Goal: Task Accomplishment & Management: Complete application form

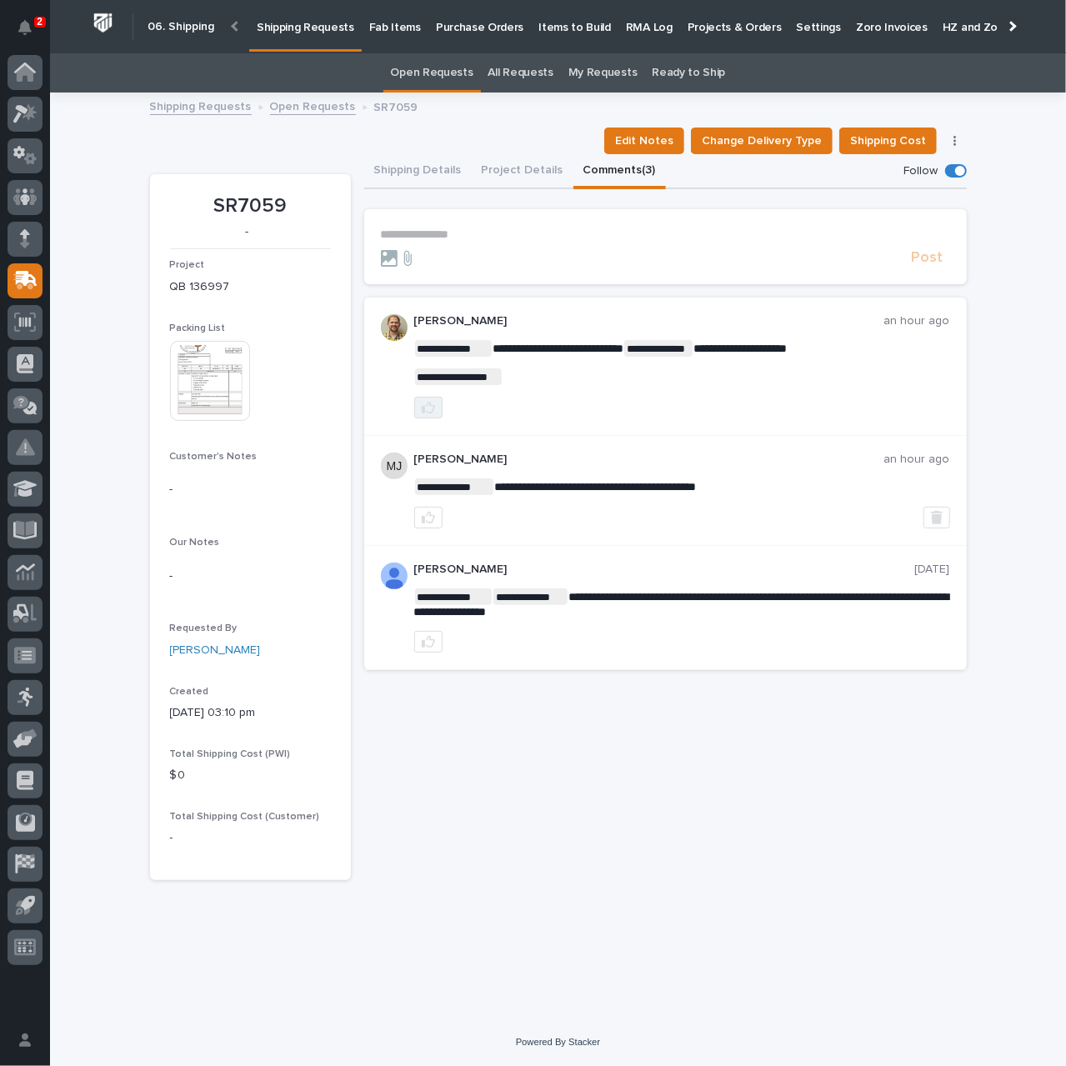
click at [434, 404] on icon "button" at bounding box center [428, 407] width 13 height 13
click at [410, 164] on button "Shipping Details" at bounding box center [418, 171] width 108 height 35
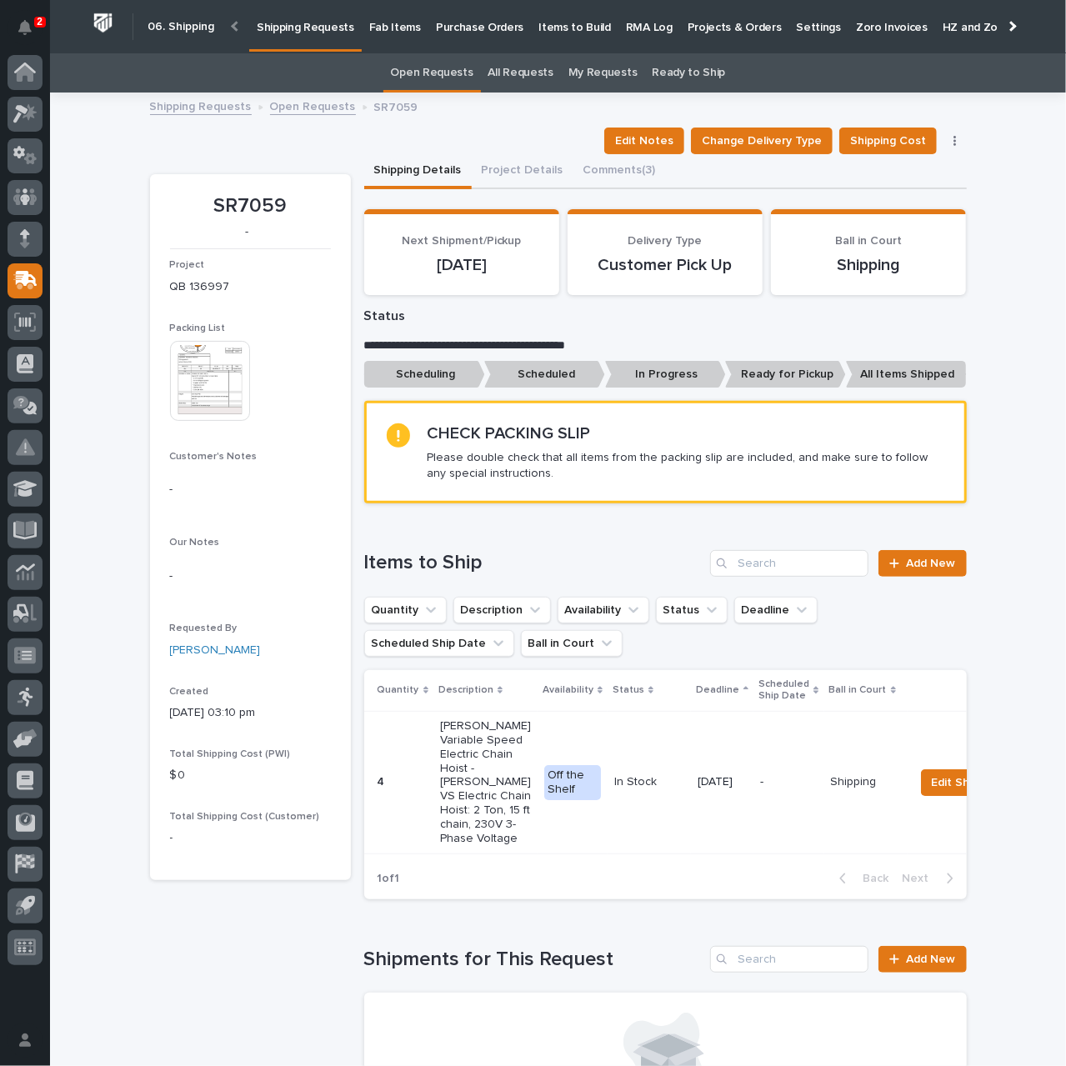
click at [286, 33] on p "Shipping Requests" at bounding box center [306, 17] width 98 height 35
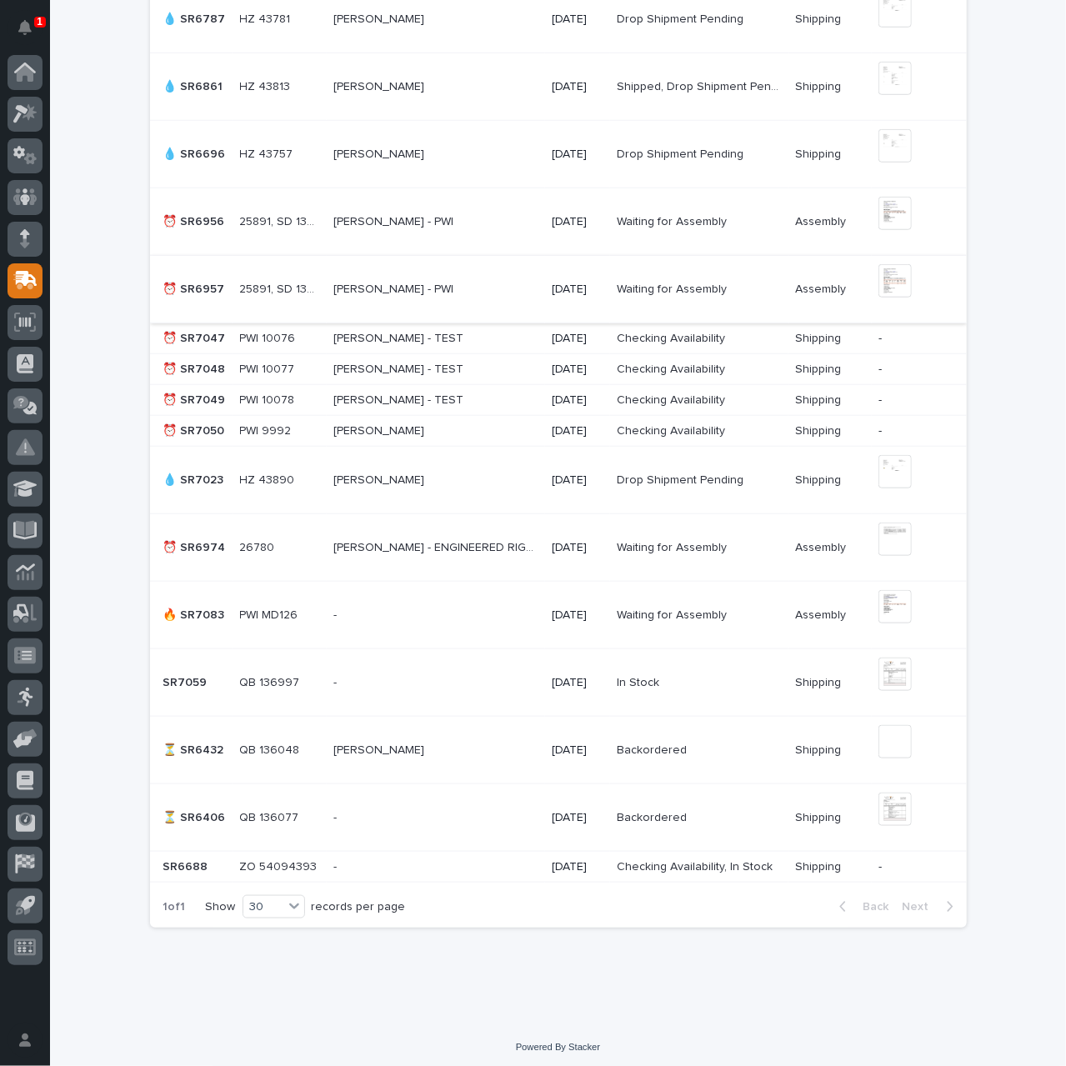
scroll to position [600, 0]
click at [25, 28] on icon "Notifications" at bounding box center [24, 27] width 13 height 15
click at [94, 23] on div "Loading... Saving… Loading... Saving… 0 ⬆️ Upcoming 1 🔥 Due [DATE] 4 💧 Drop Shi…" at bounding box center [558, 296] width 1016 height 1455
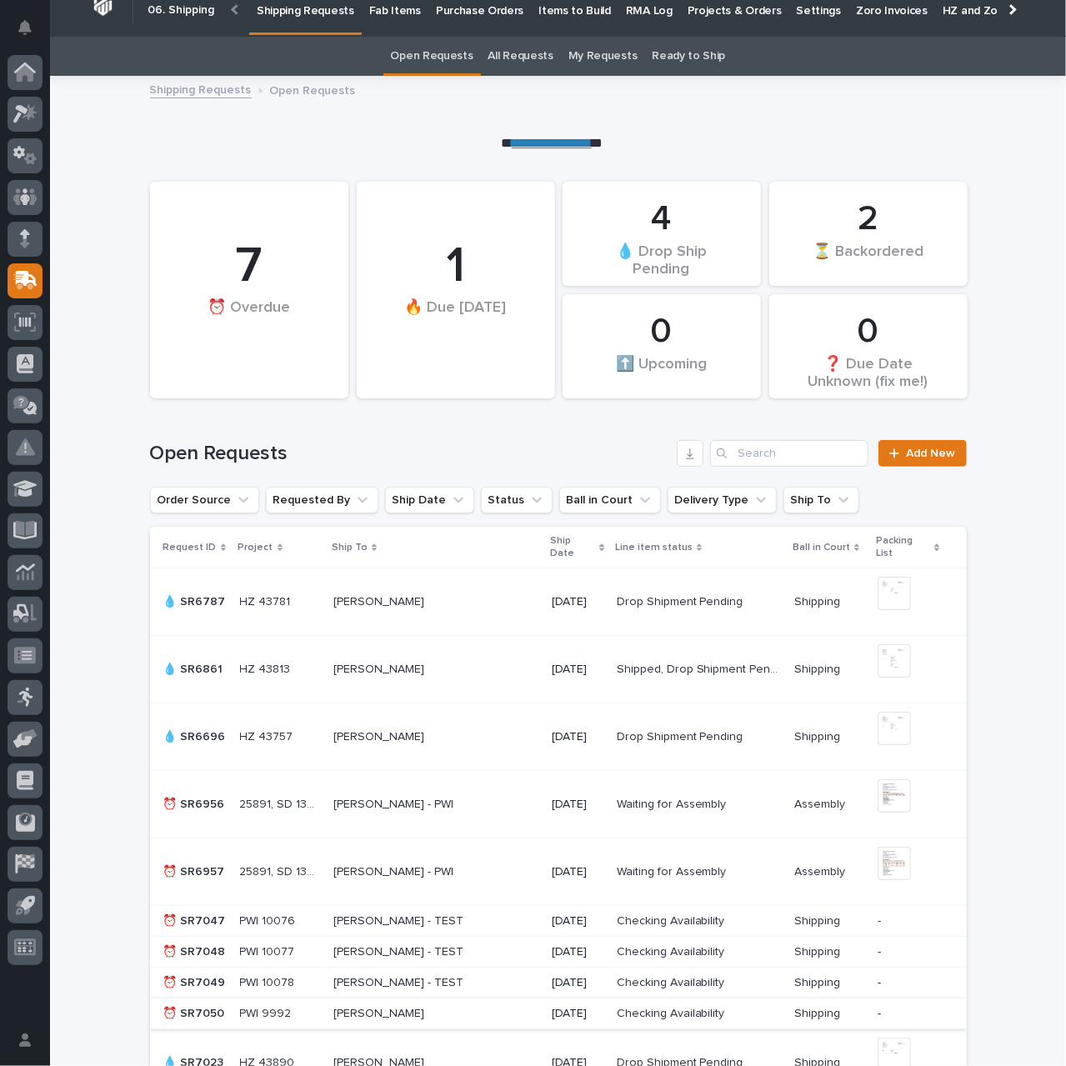
scroll to position [0, 0]
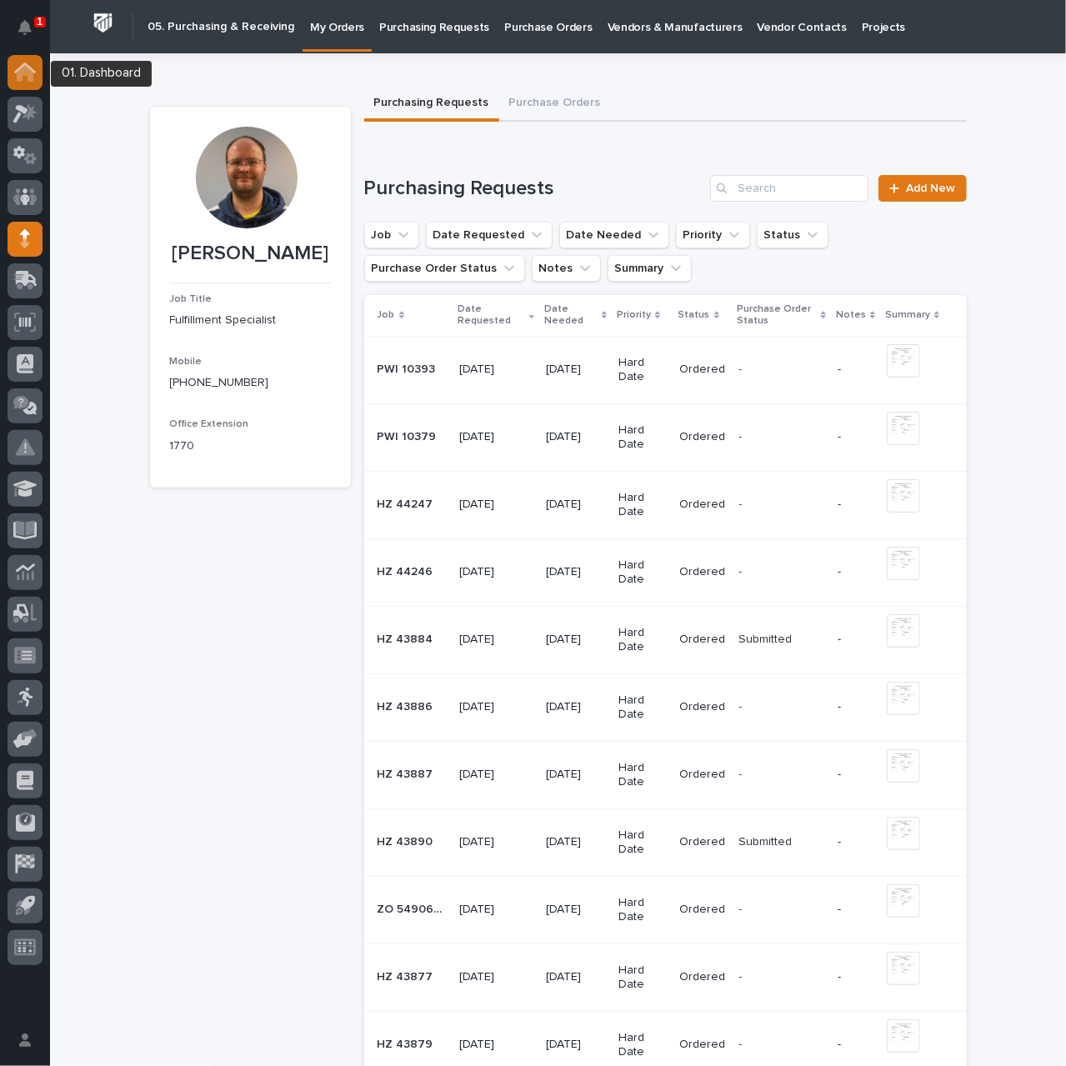
click at [33, 68] on icon at bounding box center [25, 72] width 22 height 19
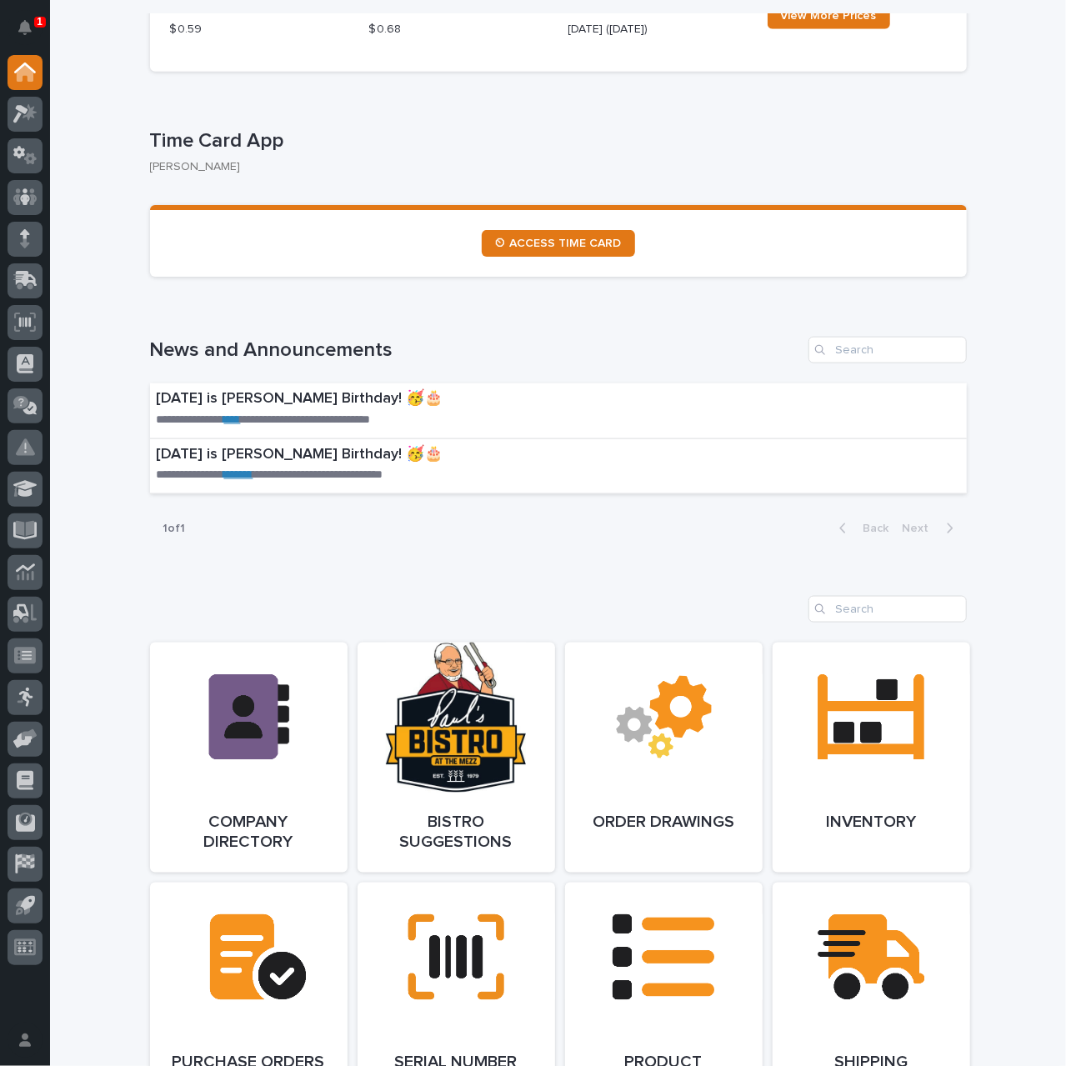
scroll to position [1334, 0]
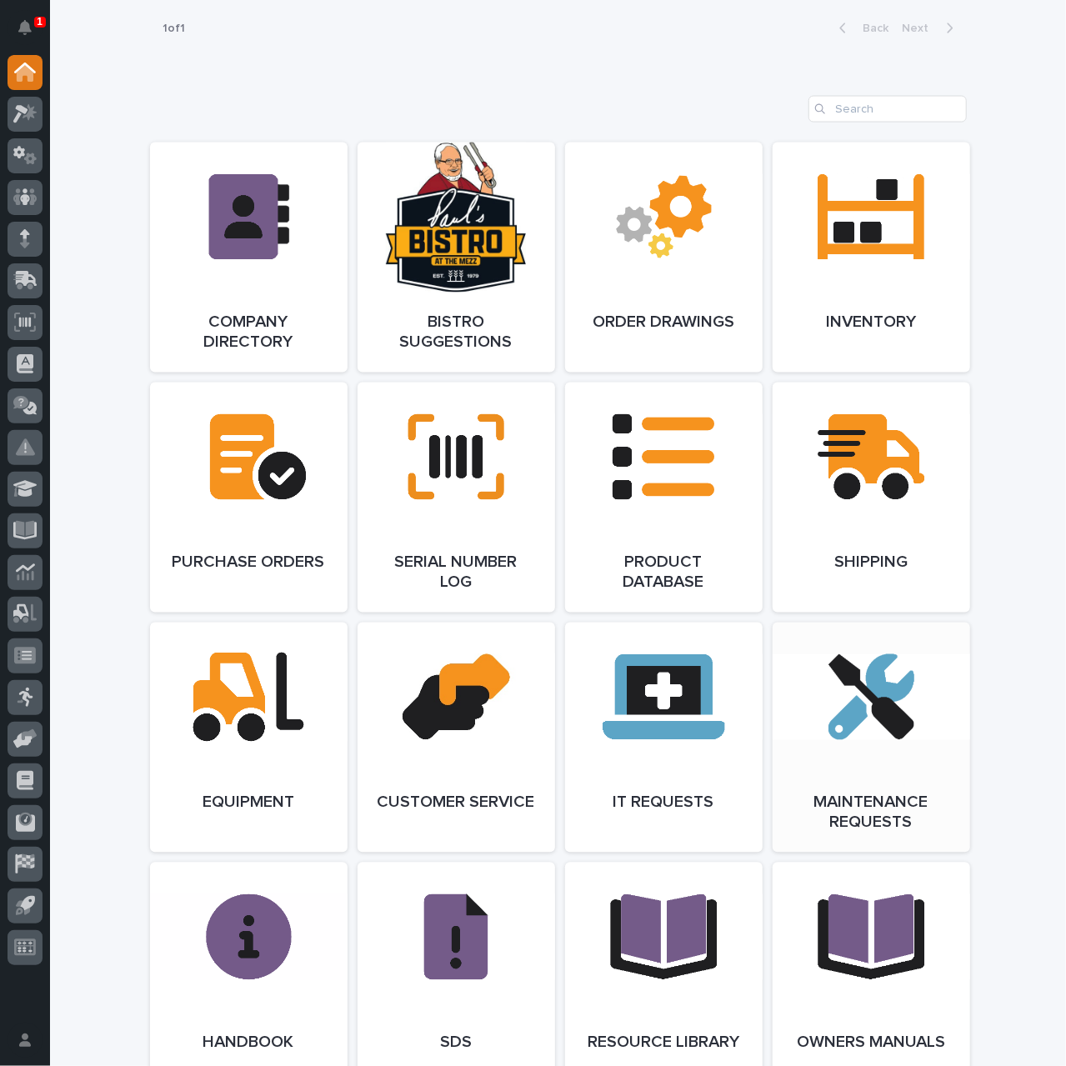
click at [855, 716] on link "Open Link" at bounding box center [872, 738] width 198 height 230
click at [32, 279] on icon at bounding box center [25, 280] width 24 height 19
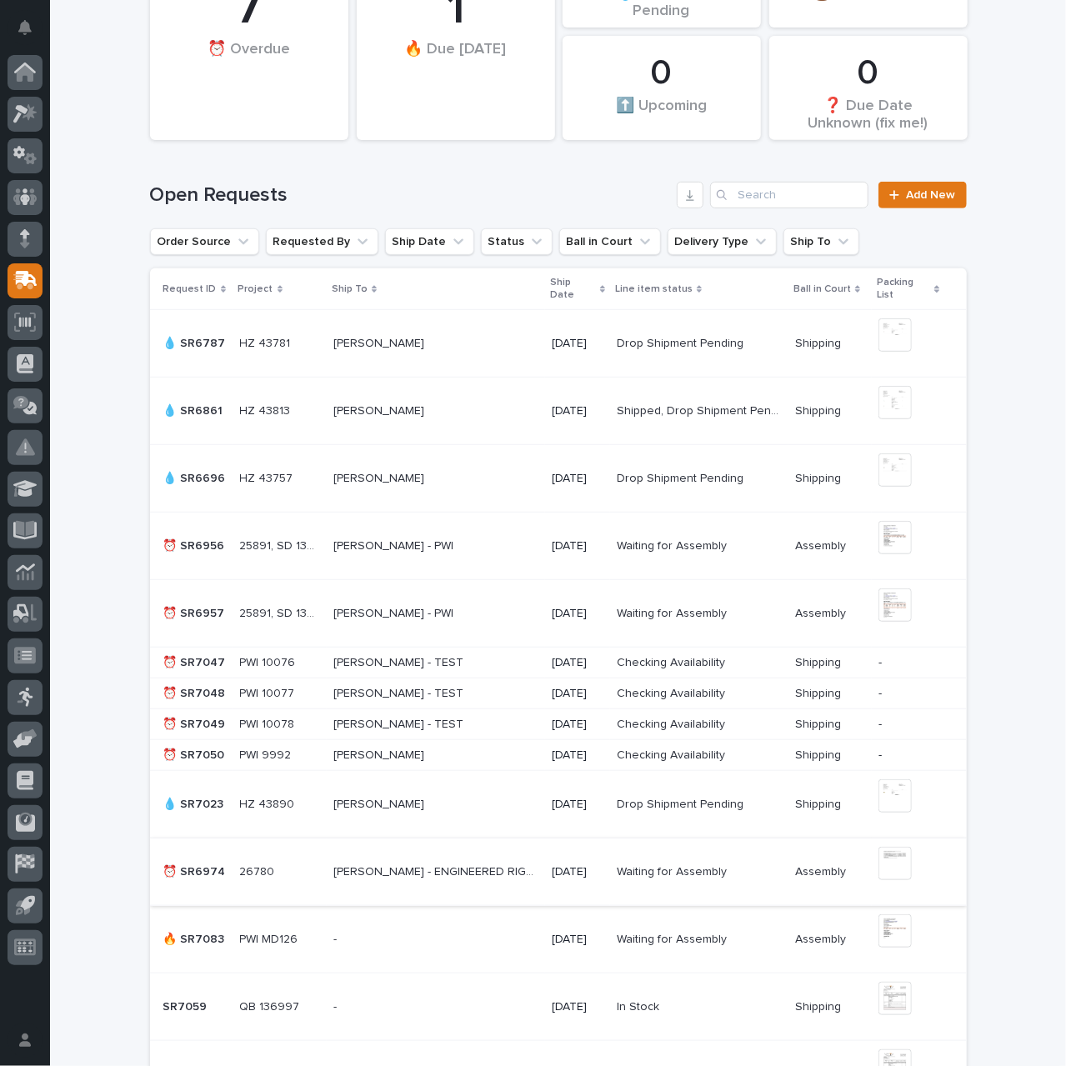
scroll to position [250, 0]
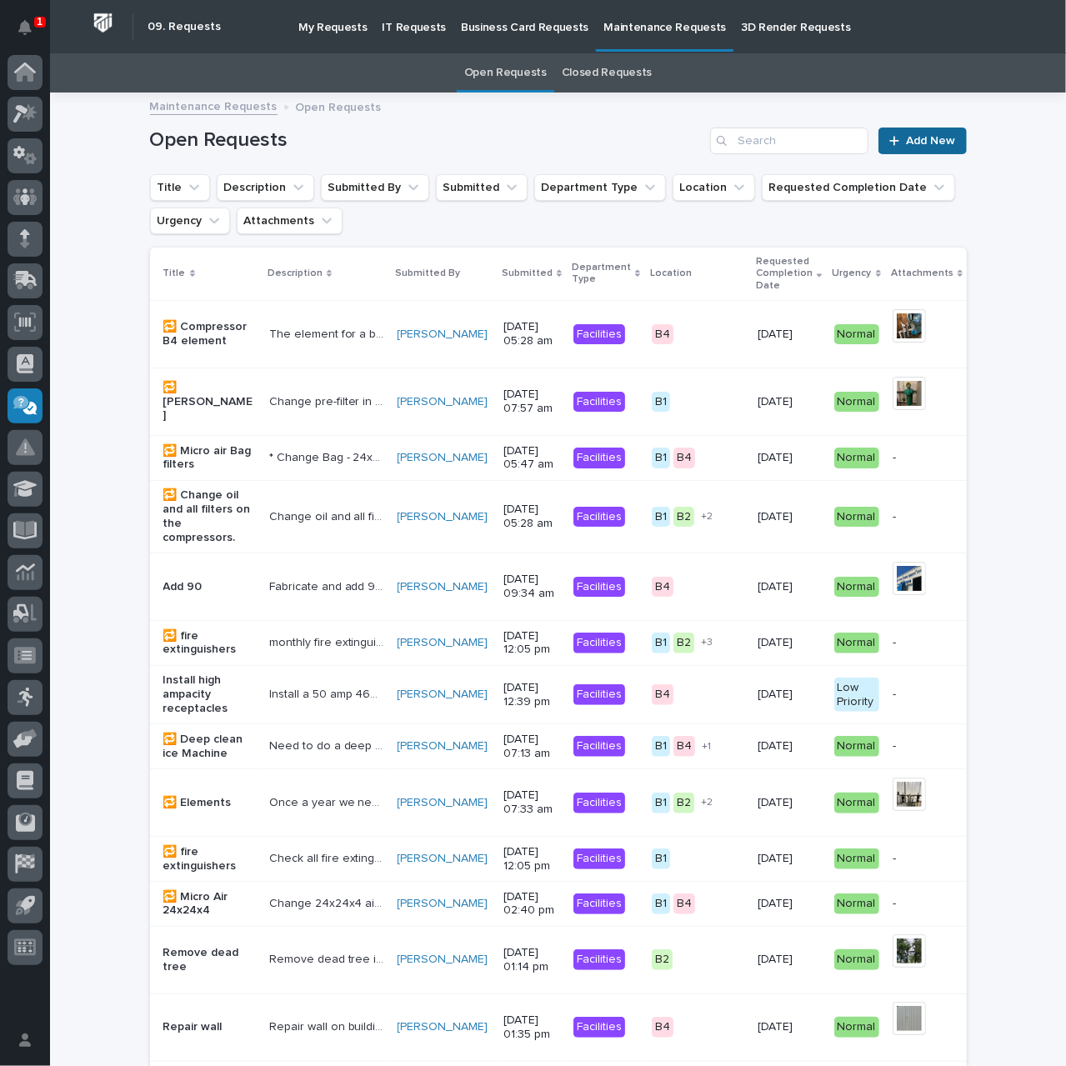
click at [900, 143] on div at bounding box center [898, 141] width 17 height 12
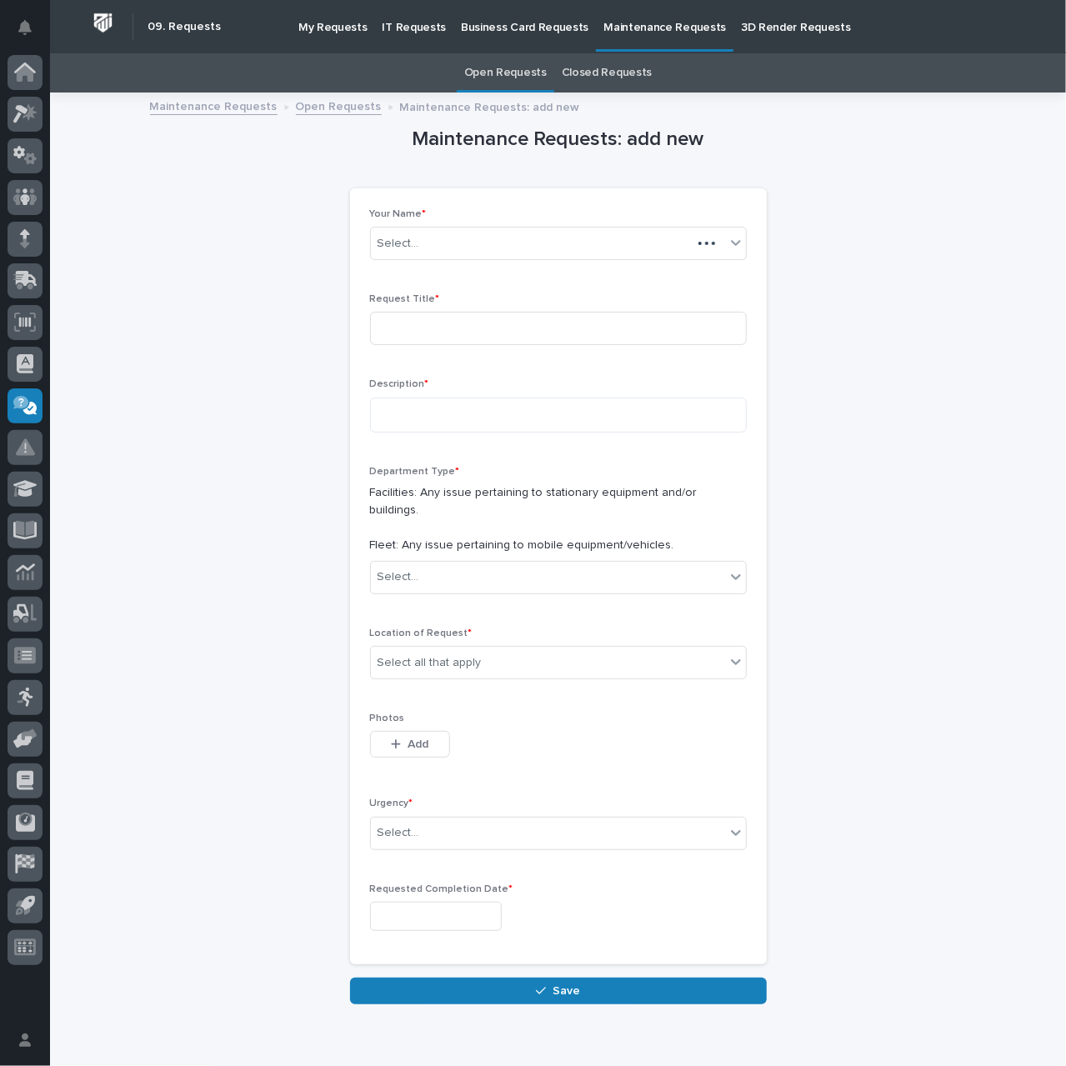
scroll to position [22, 0]
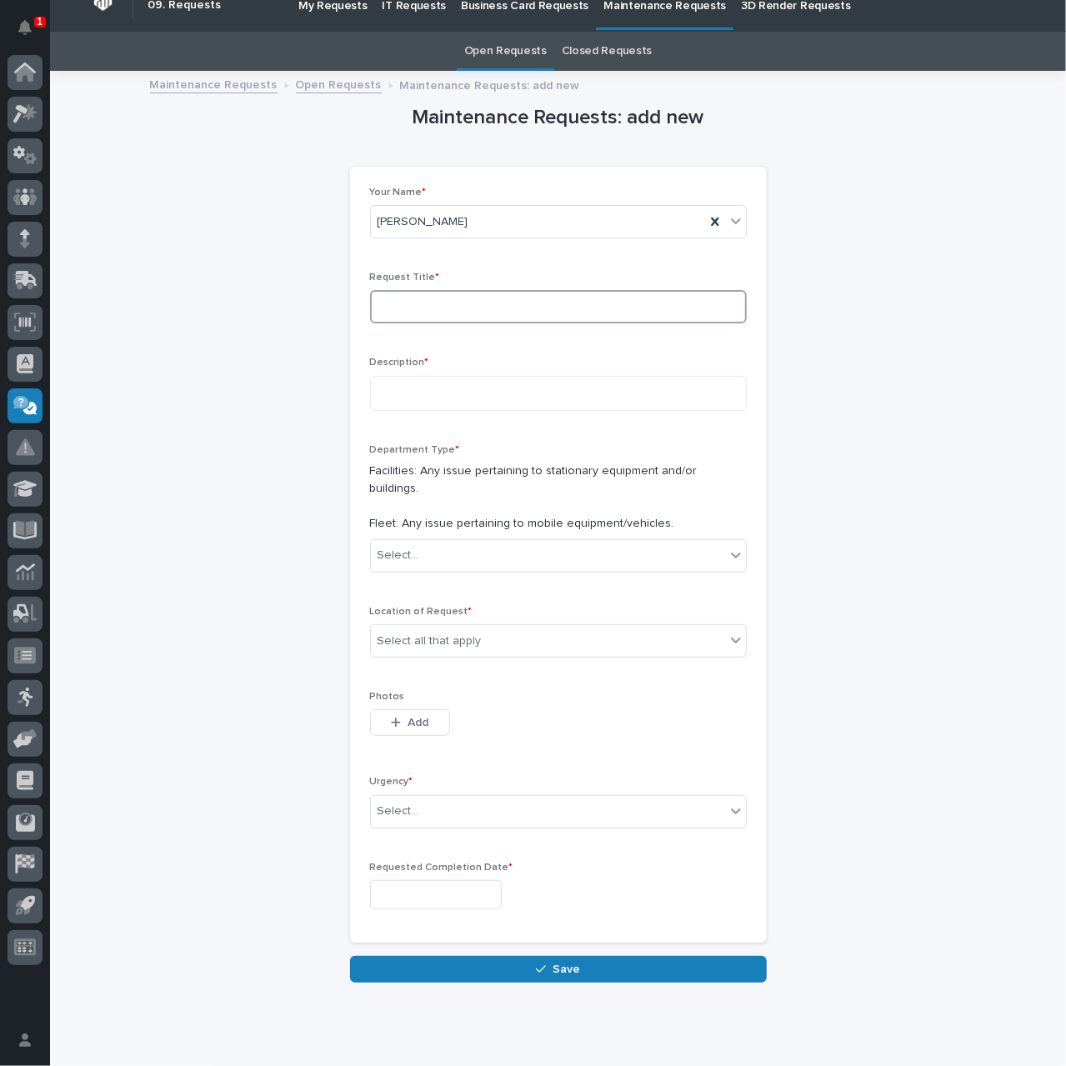
click at [420, 310] on input at bounding box center [558, 306] width 377 height 33
type input "New Tire"
type textarea "**********"
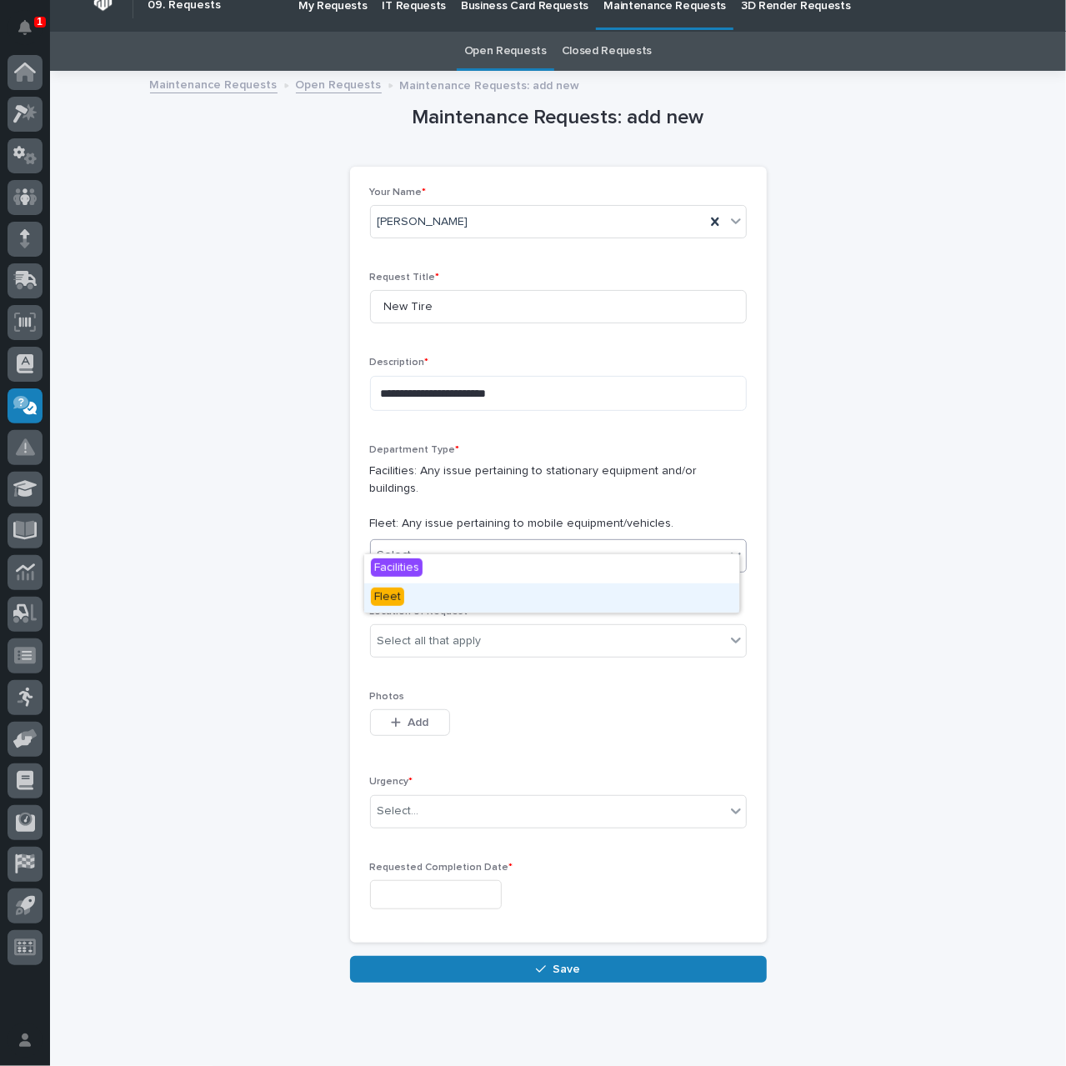
click at [459, 597] on div "Fleet" at bounding box center [551, 598] width 375 height 29
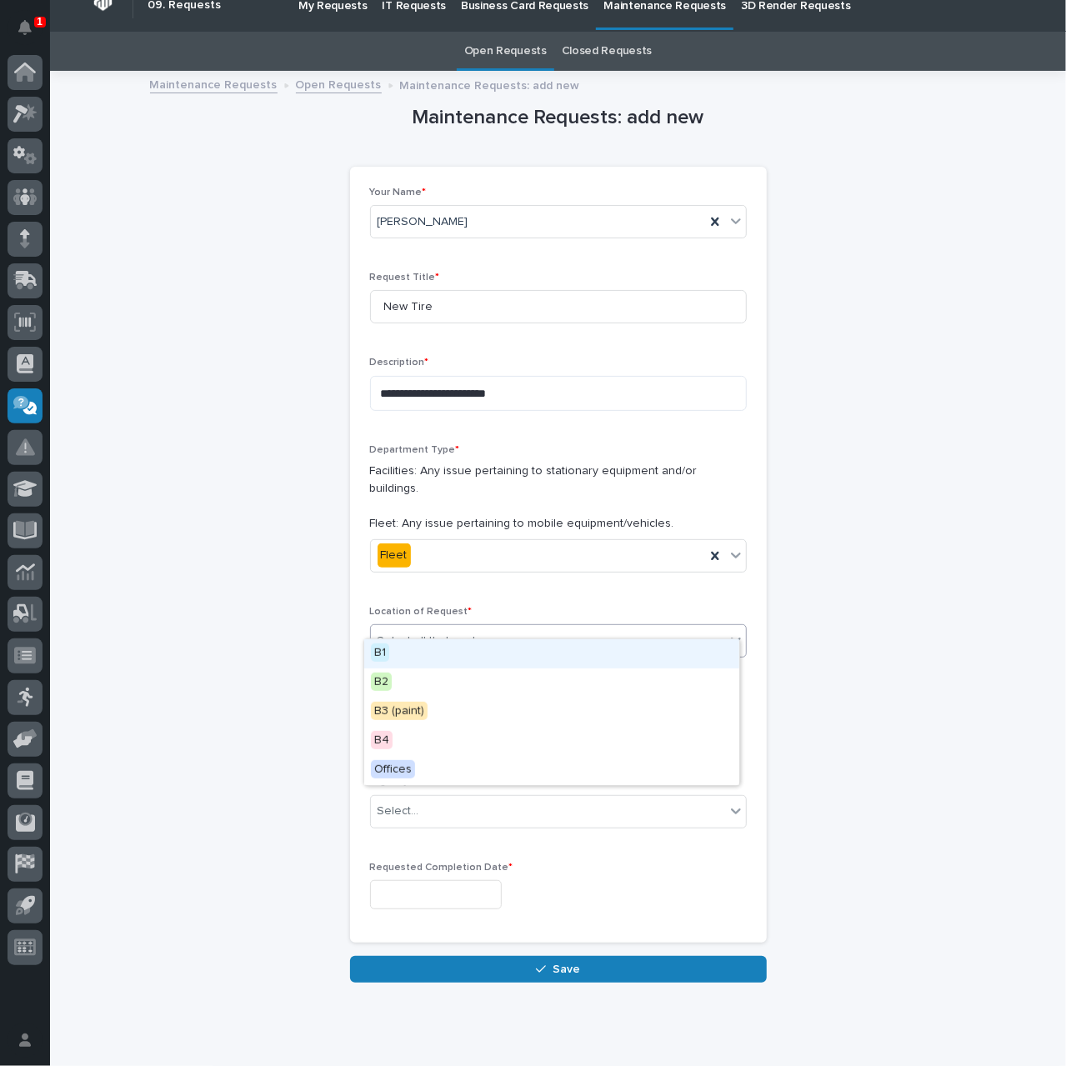
click at [508, 628] on div "Select all that apply" at bounding box center [548, 642] width 354 height 28
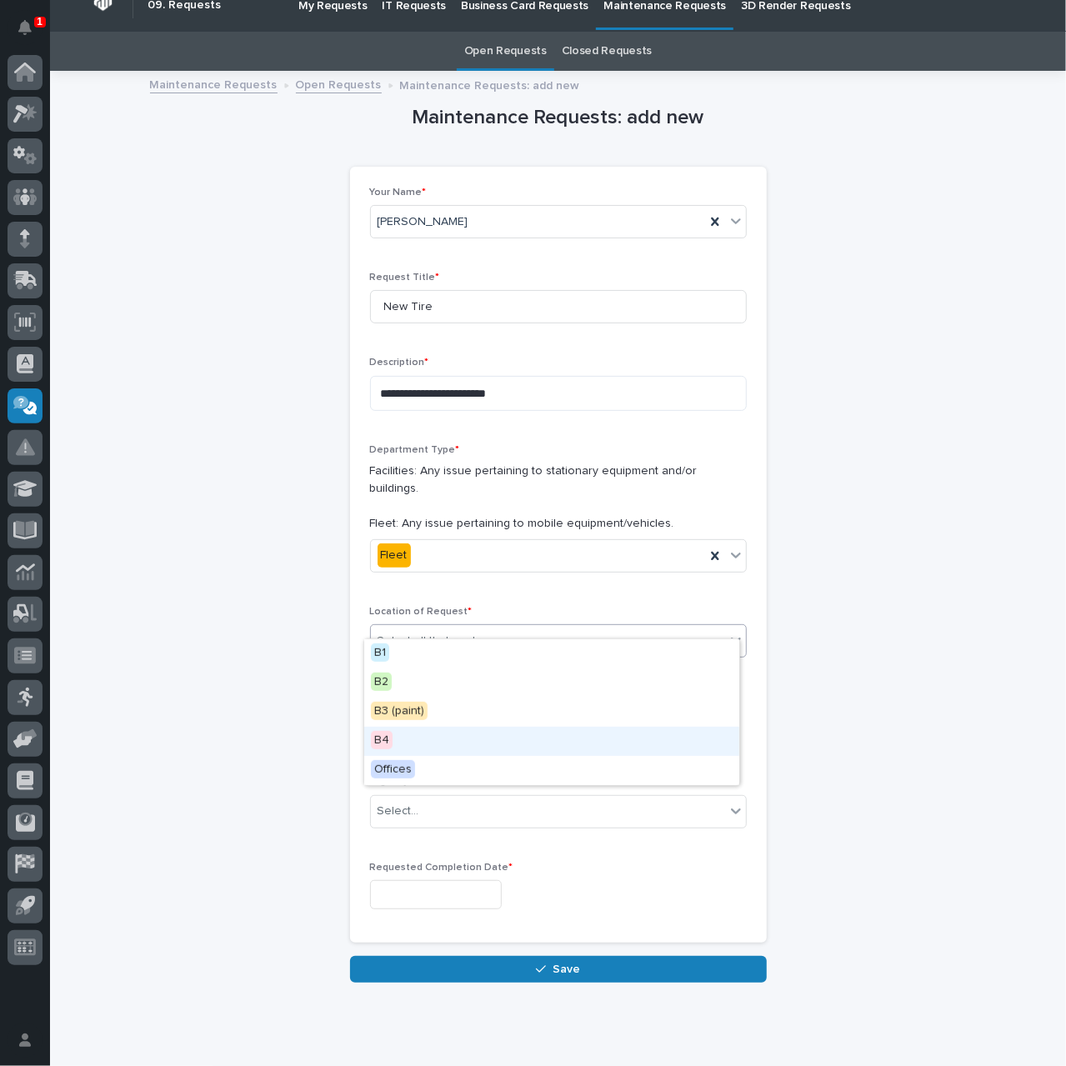
click at [464, 736] on div "B4" at bounding box center [551, 741] width 375 height 29
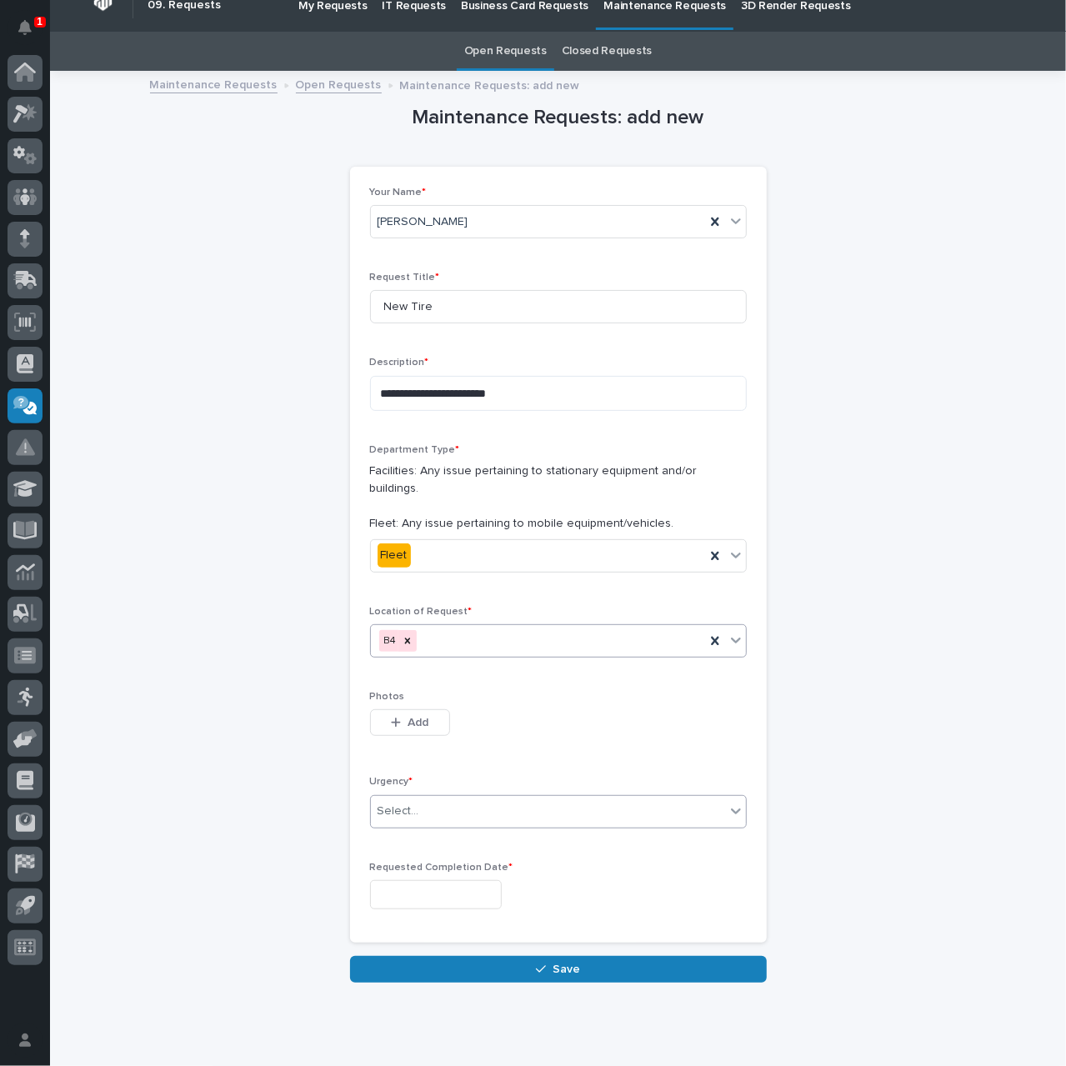
click at [465, 798] on div "Select..." at bounding box center [548, 812] width 354 height 28
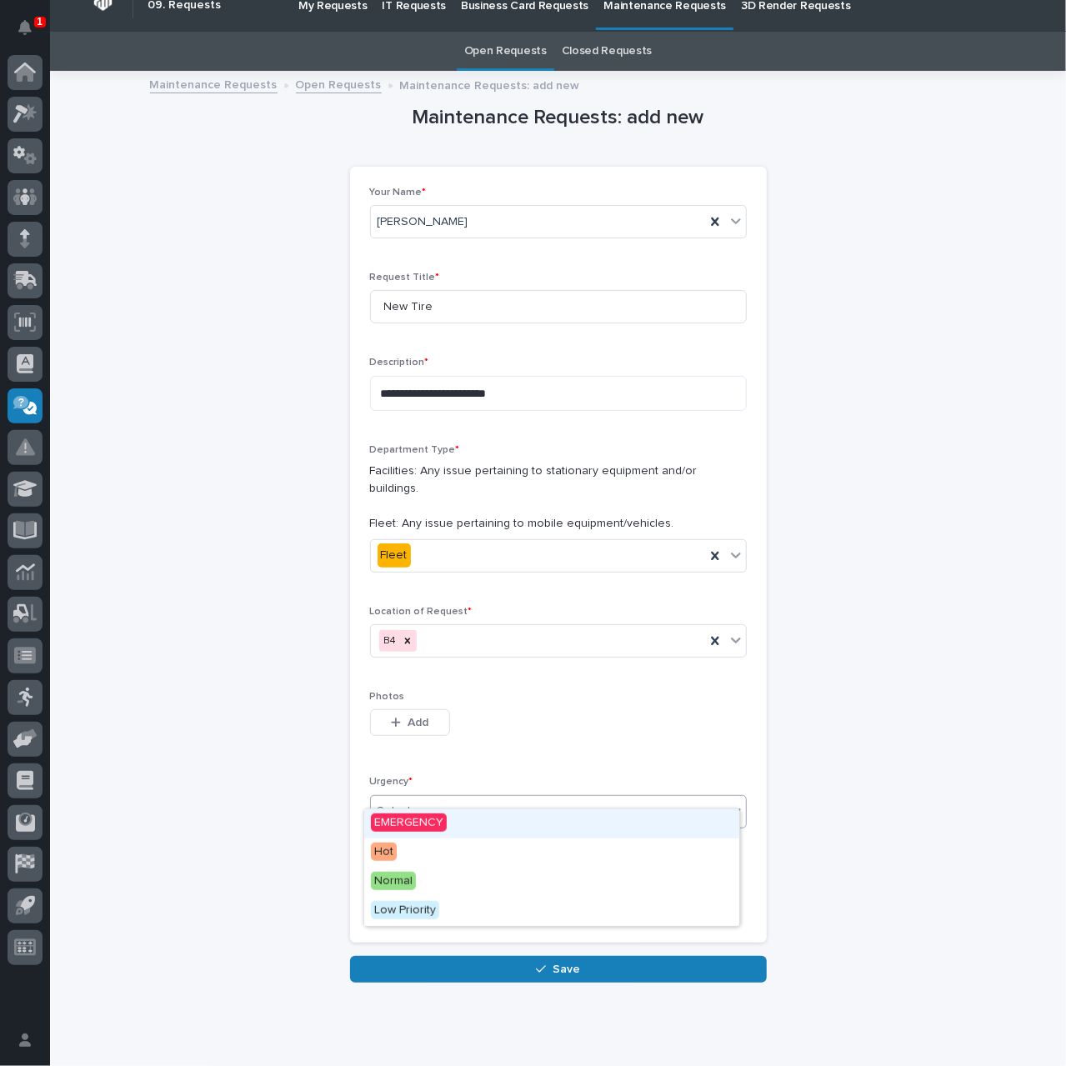
click at [504, 824] on div "EMERGENCY" at bounding box center [551, 824] width 375 height 29
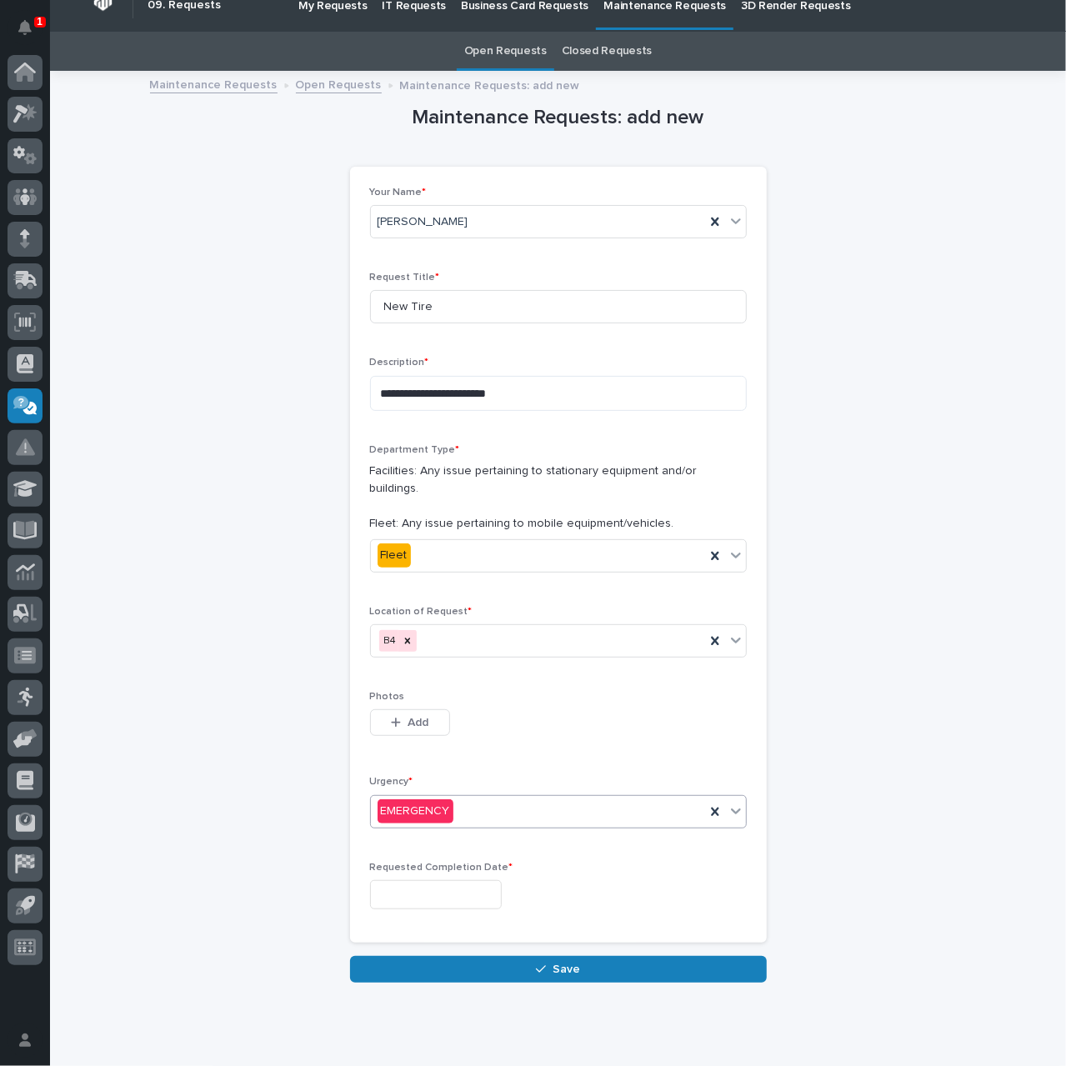
click at [471, 880] on input "text" at bounding box center [436, 894] width 132 height 29
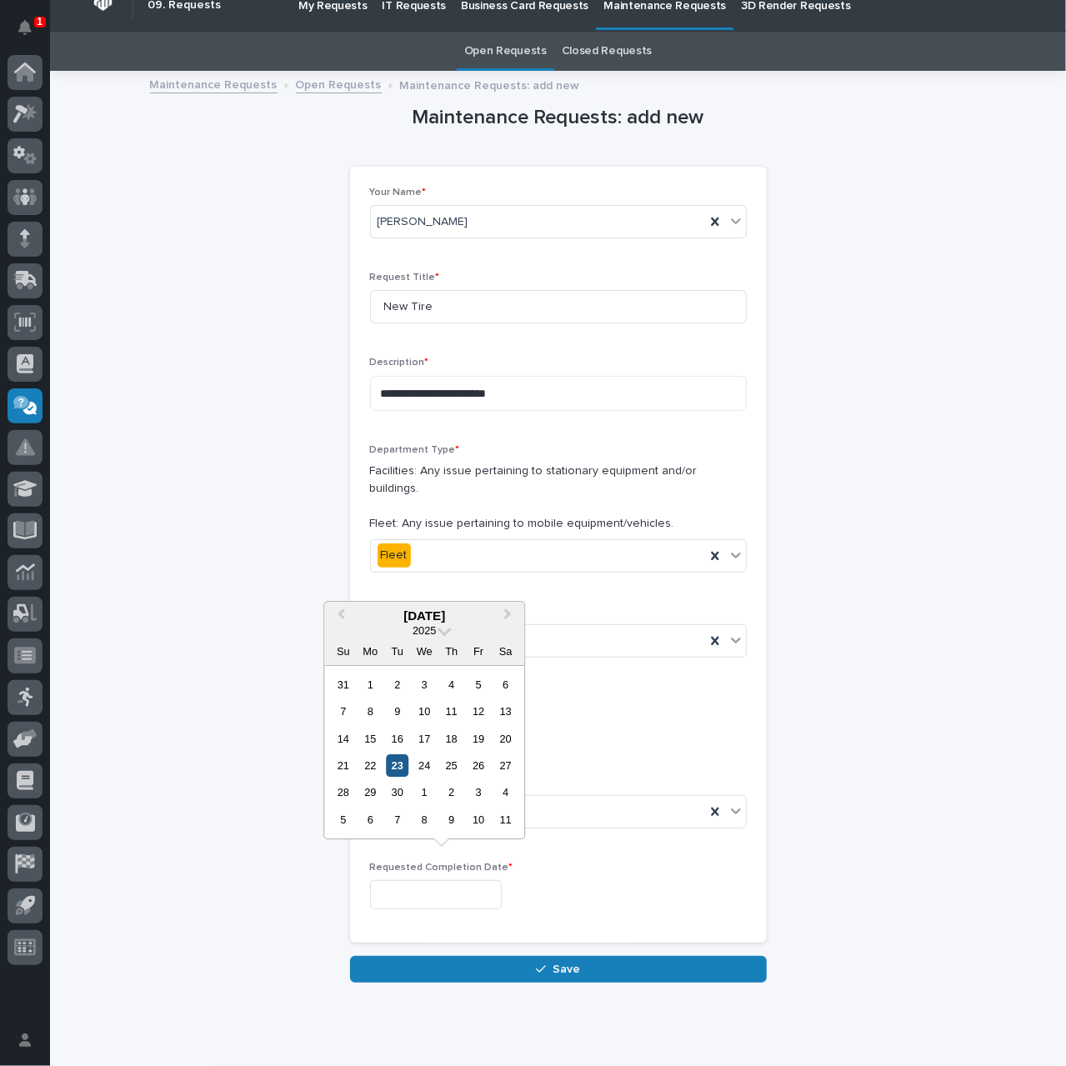
click at [402, 767] on div "23" at bounding box center [397, 766] width 23 height 23
type input "**********"
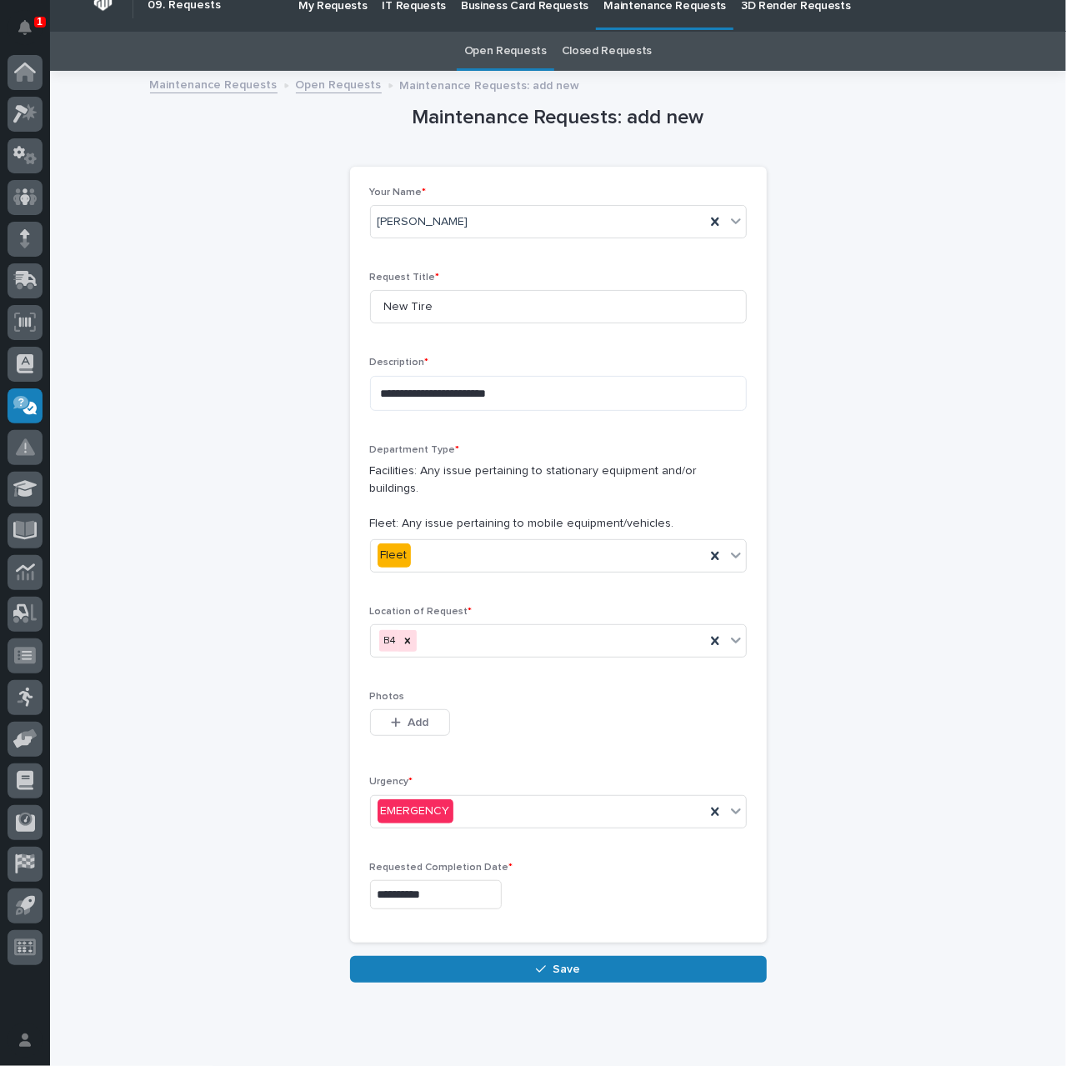
click at [607, 862] on div "**********" at bounding box center [558, 892] width 377 height 61
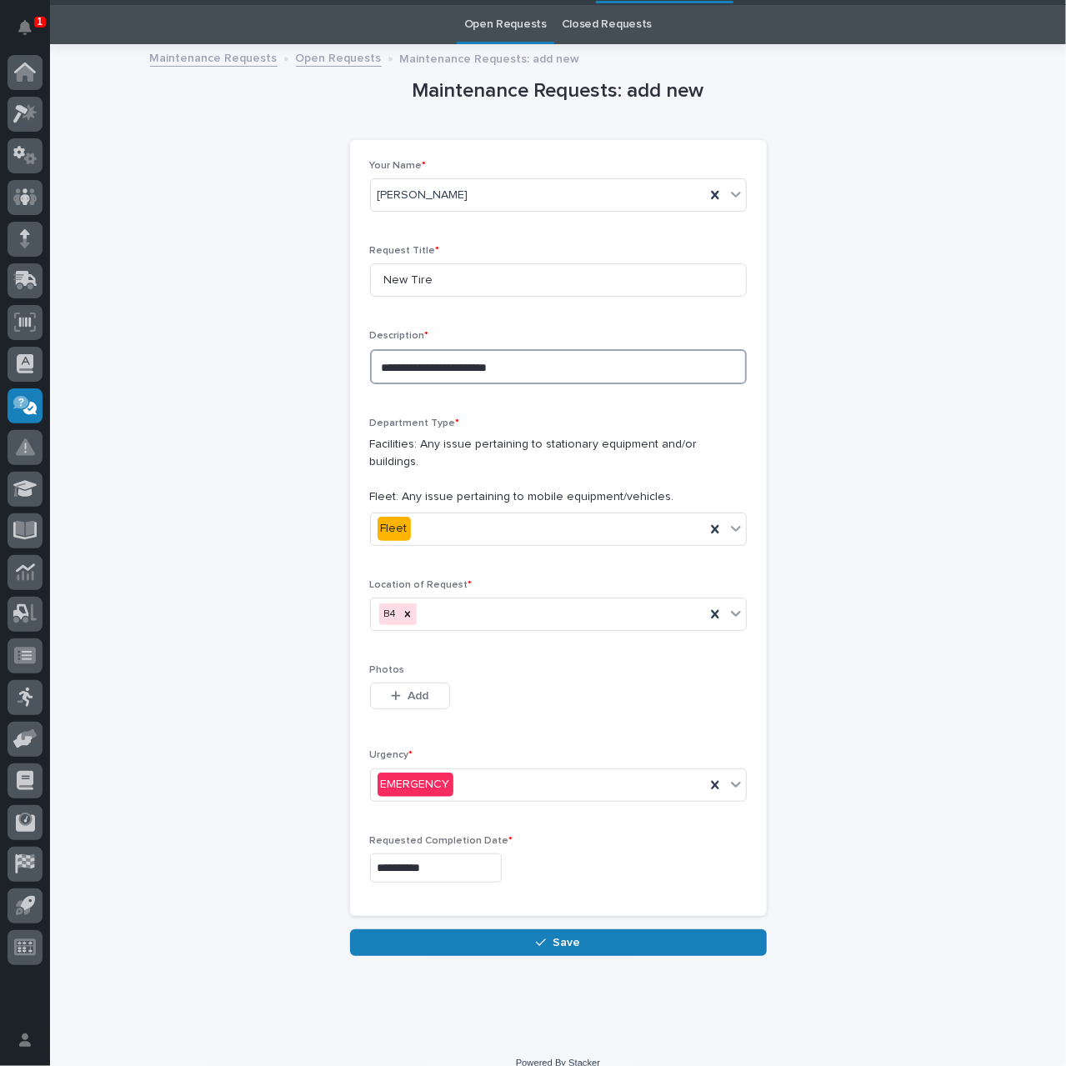
click at [557, 367] on textarea "**********" at bounding box center [558, 366] width 377 height 35
type textarea "**********"
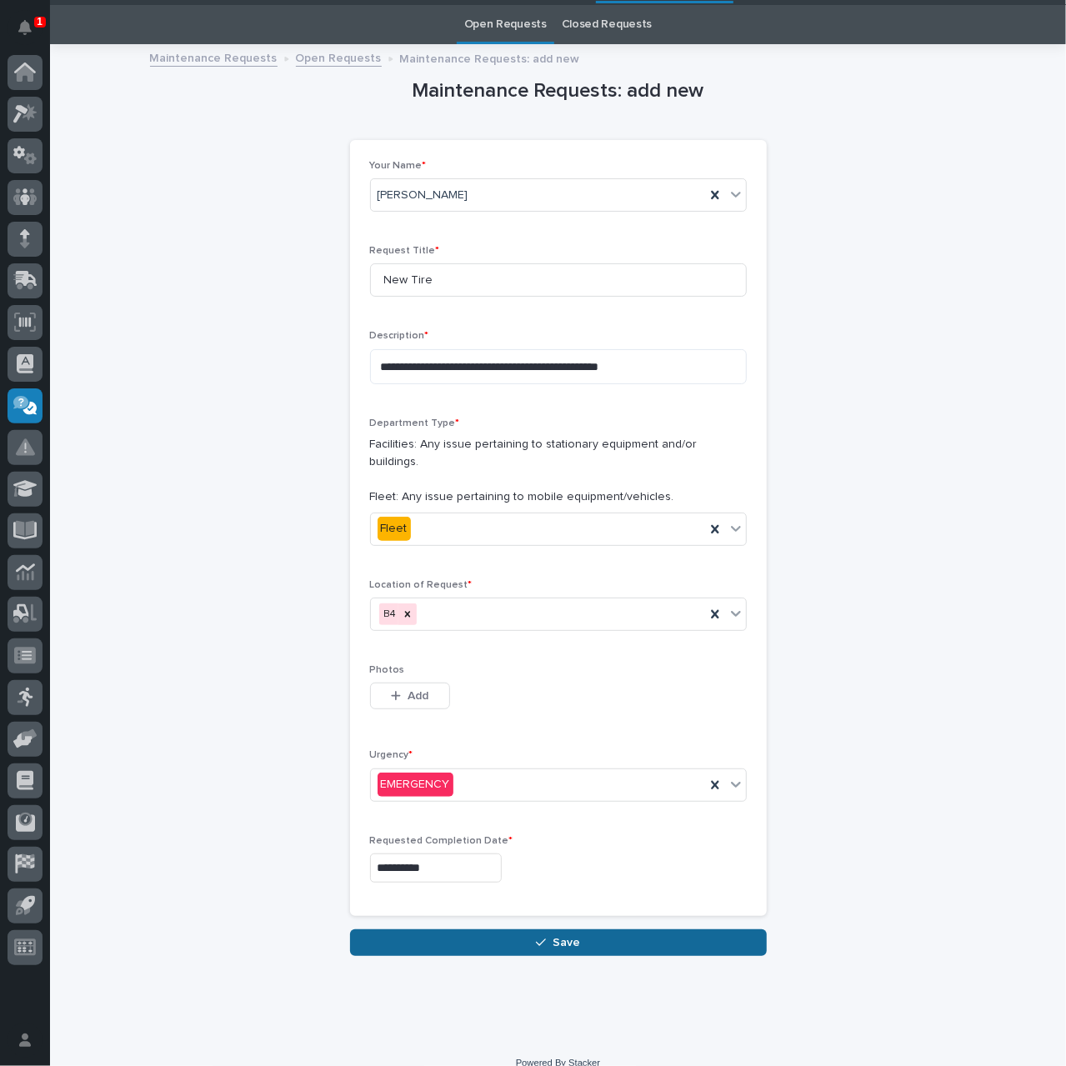
click at [547, 937] on div "button" at bounding box center [544, 943] width 17 height 12
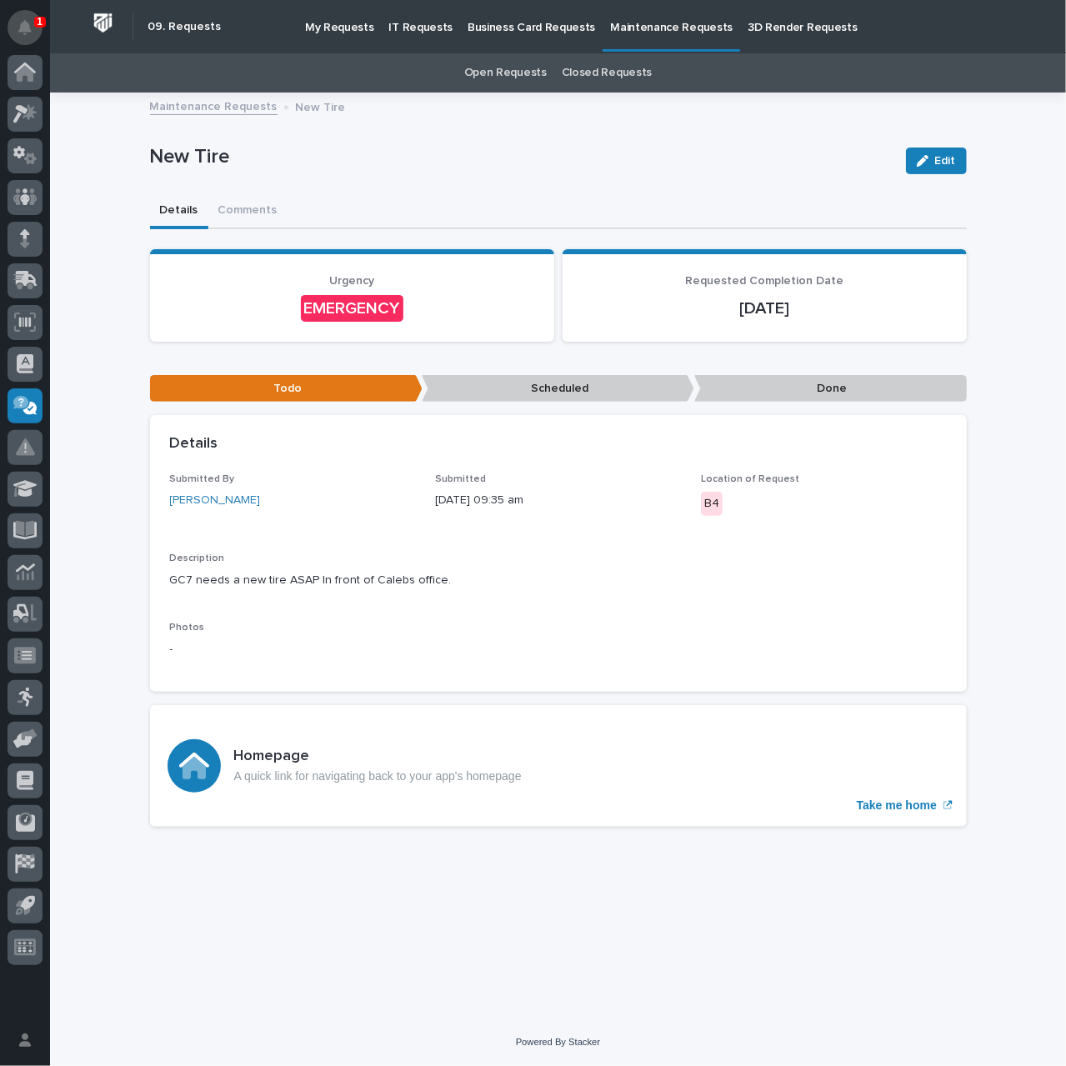
click at [25, 28] on icon "Notifications" at bounding box center [24, 27] width 13 height 15
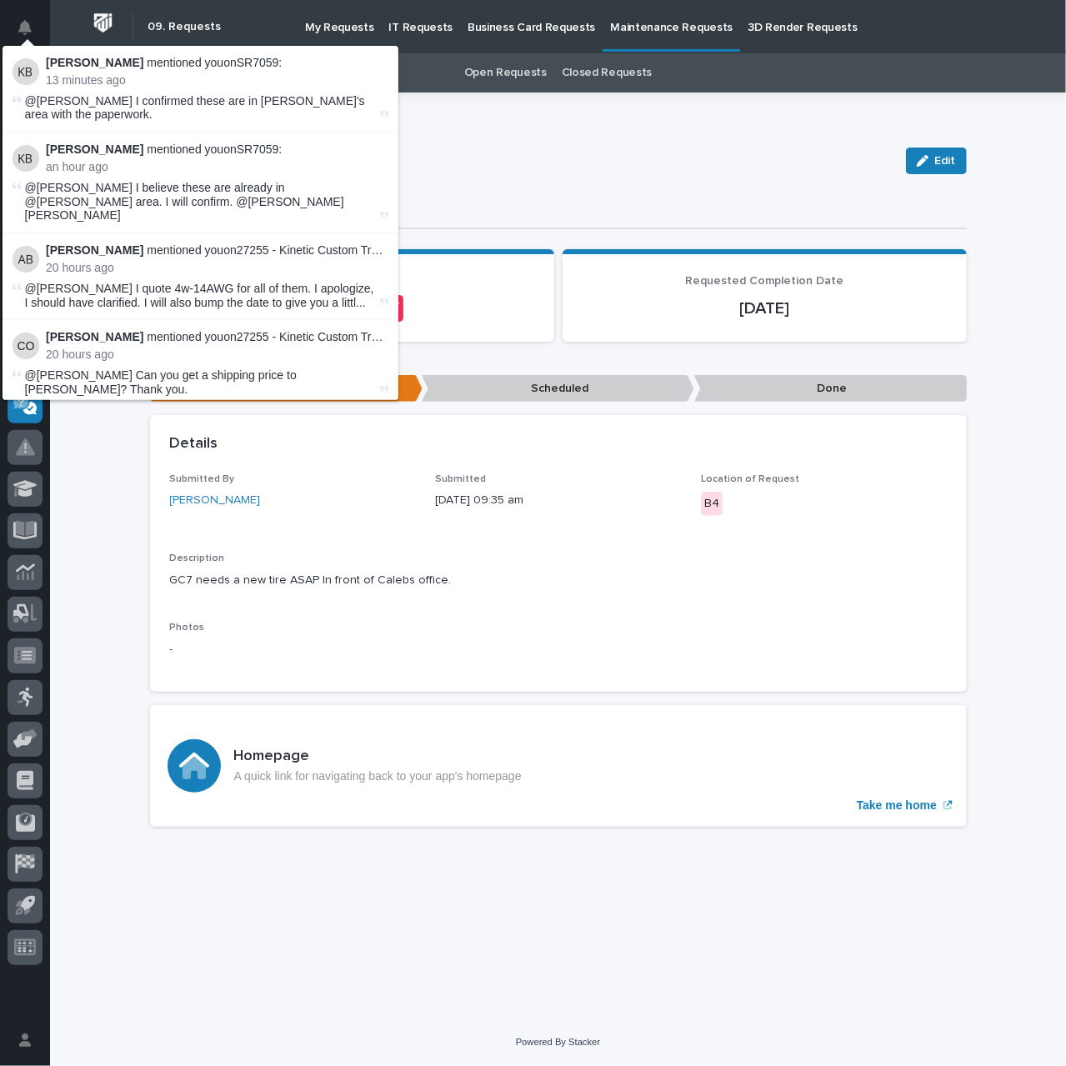
click at [458, 155] on p "New Tire" at bounding box center [521, 157] width 743 height 24
